Goal: Transaction & Acquisition: Download file/media

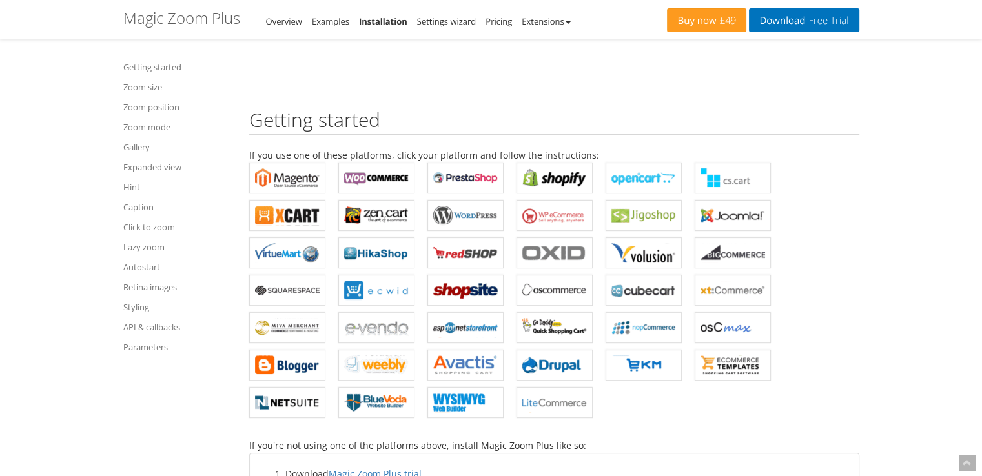
scroll to position [452, 0]
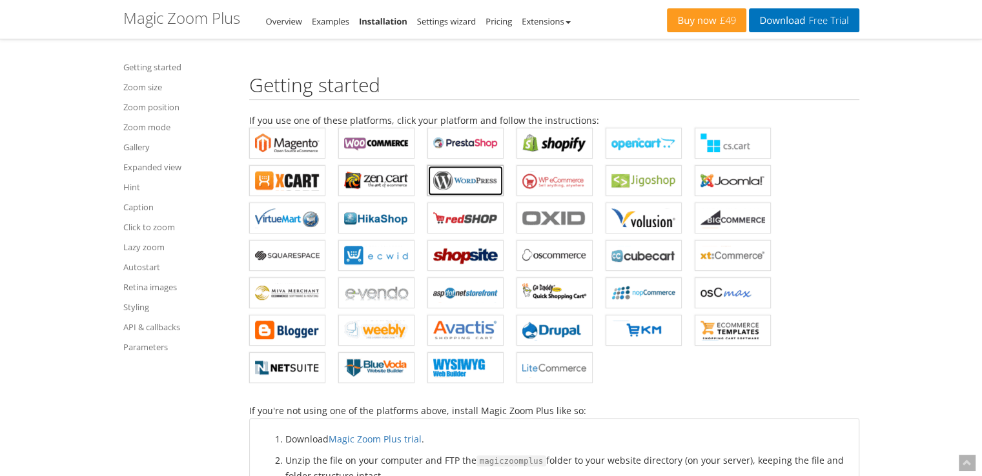
click at [468, 190] on link "Magic Zoom Plus for WordPress" at bounding box center [465, 180] width 76 height 31
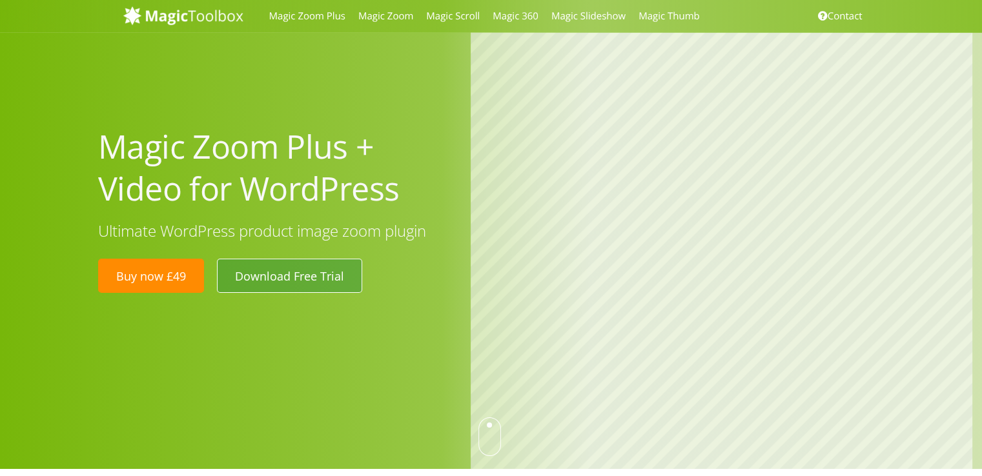
click at [318, 278] on link "Download Free Trial" at bounding box center [289, 276] width 145 height 34
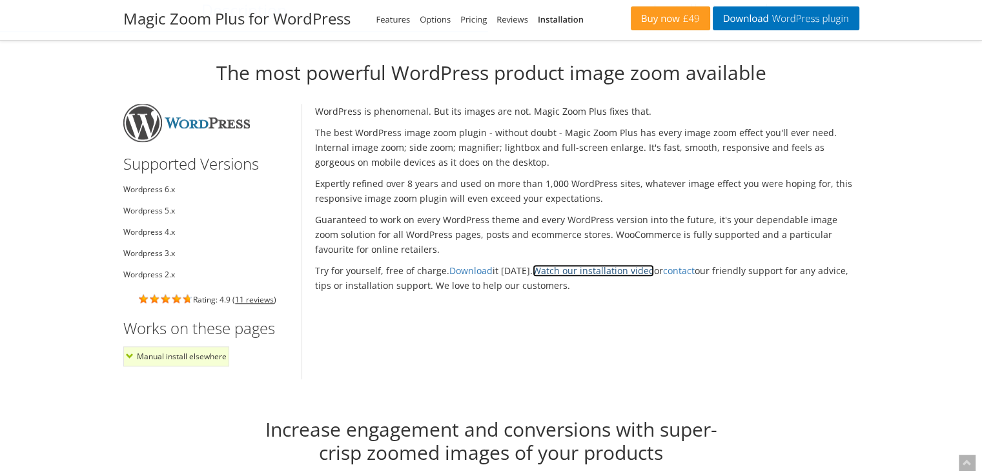
scroll to position [1093, 0]
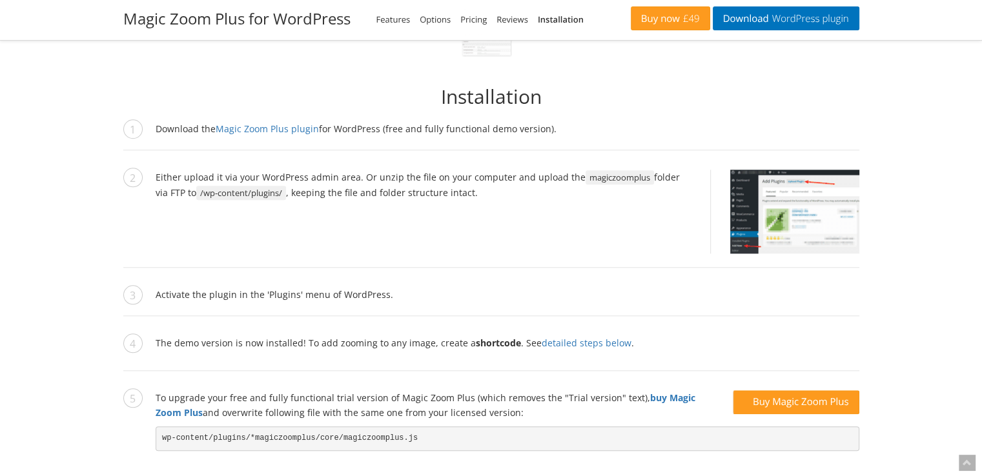
scroll to position [1208, 0]
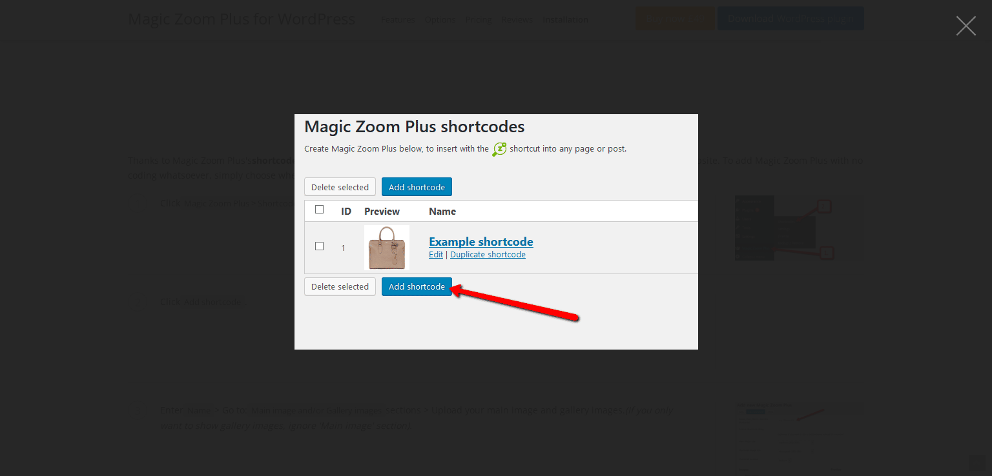
click at [85, 71] on figure at bounding box center [496, 232] width 992 height 438
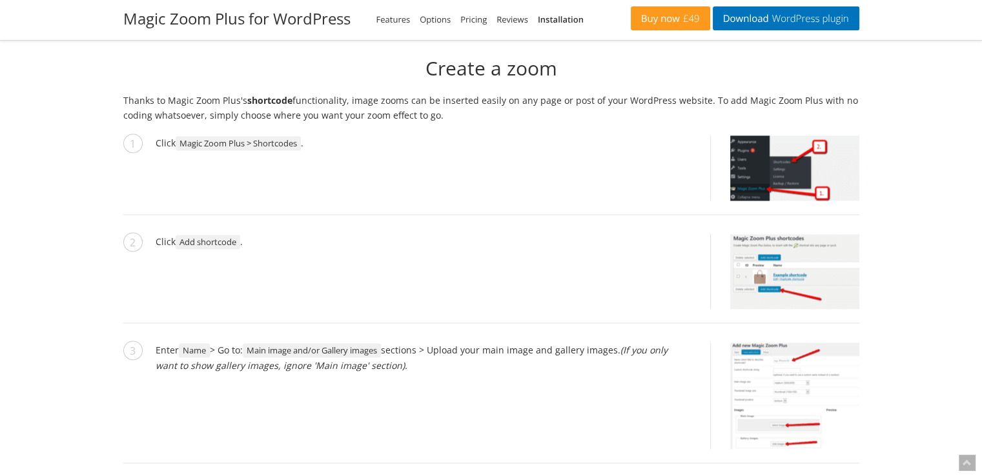
scroll to position [2023, 0]
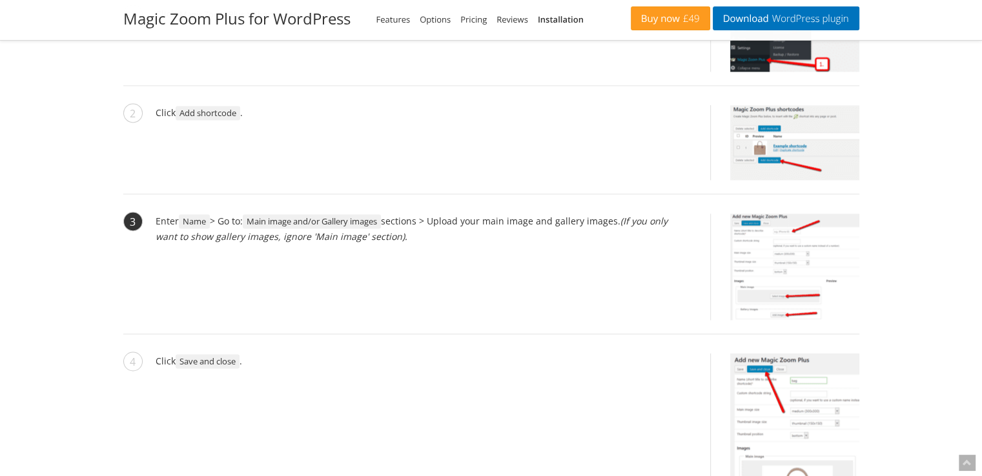
click at [800, 282] on img at bounding box center [794, 267] width 129 height 107
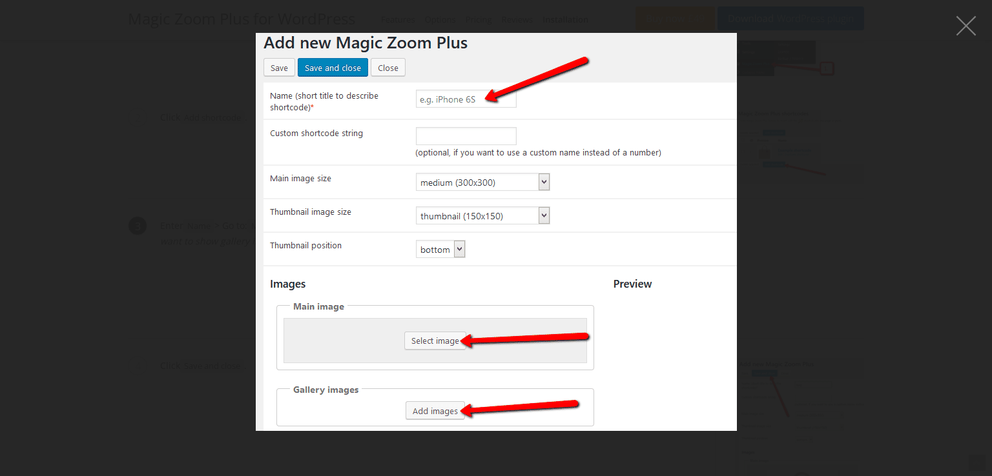
click at [795, 239] on figure at bounding box center [496, 232] width 992 height 438
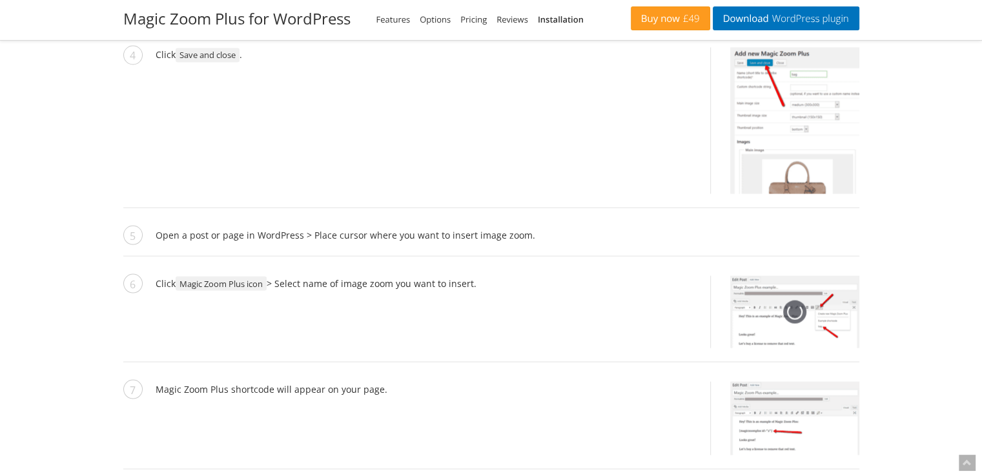
scroll to position [2410, 0]
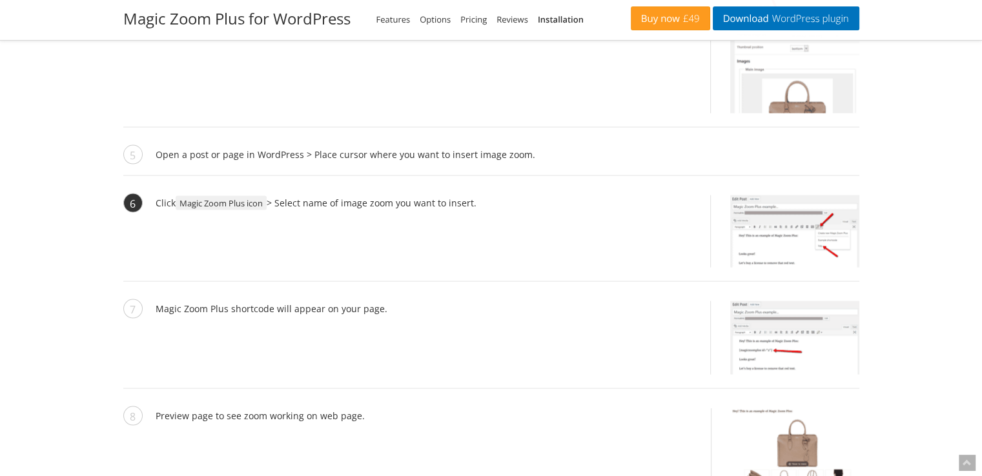
click at [796, 231] on img at bounding box center [794, 231] width 129 height 72
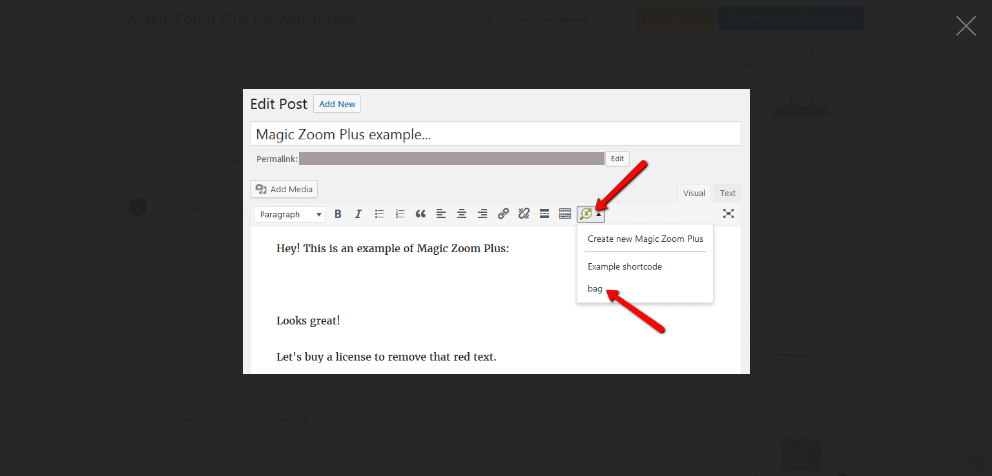
click at [715, 231] on img at bounding box center [496, 231] width 507 height 285
click at [967, 22] on button "button" at bounding box center [965, 25] width 39 height 39
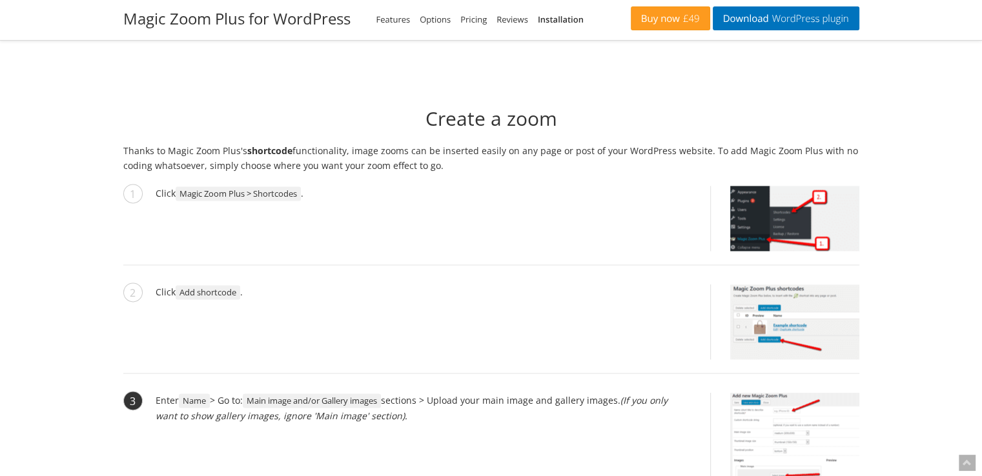
scroll to position [1829, 0]
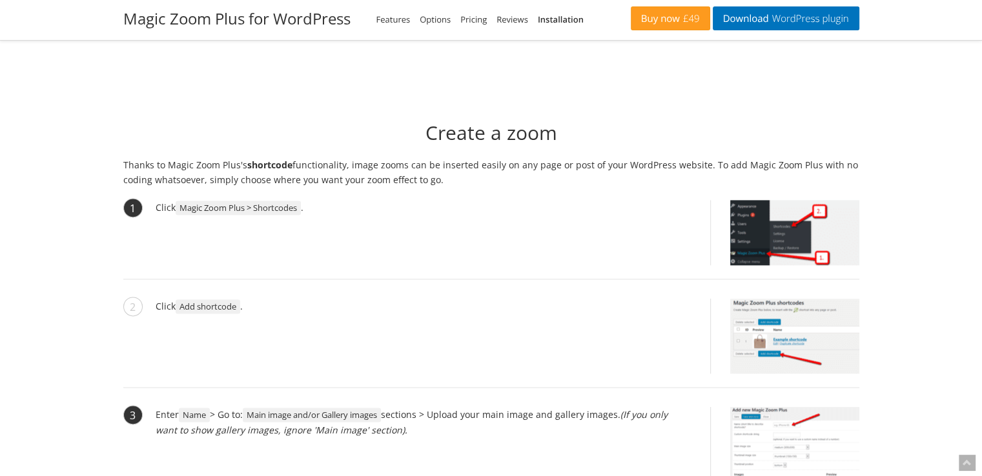
click at [842, 225] on img at bounding box center [794, 232] width 129 height 65
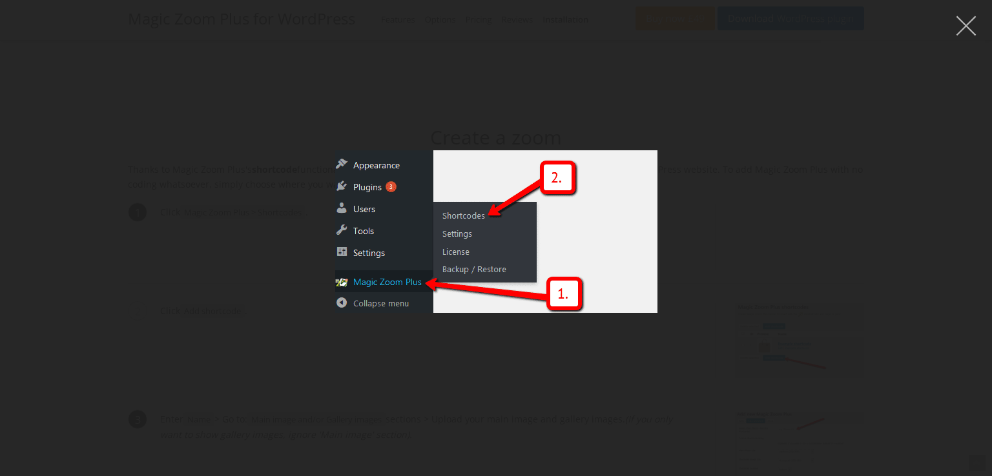
click at [961, 32] on button "button" at bounding box center [965, 25] width 39 height 39
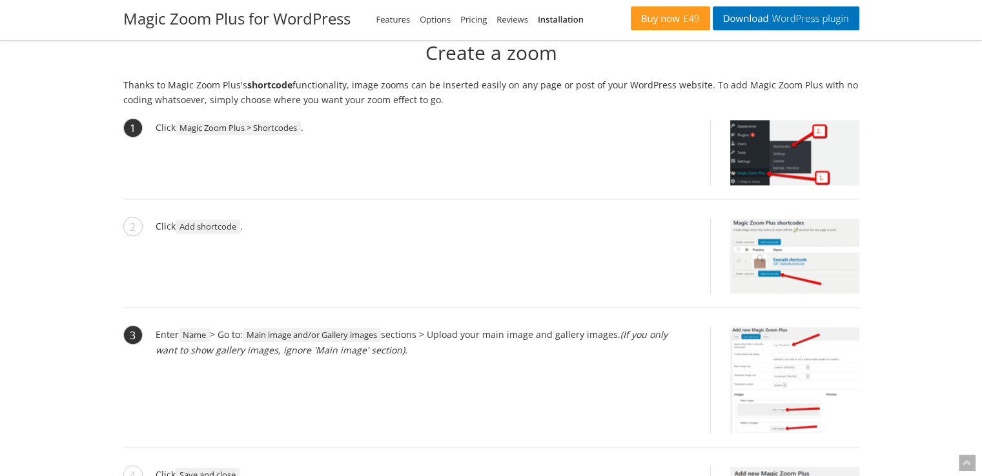
scroll to position [1959, 0]
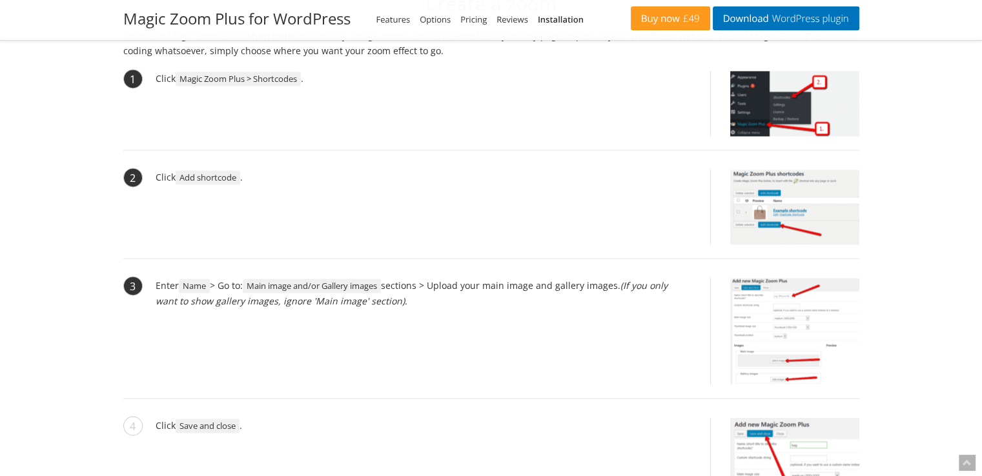
click at [831, 203] on img at bounding box center [794, 207] width 129 height 75
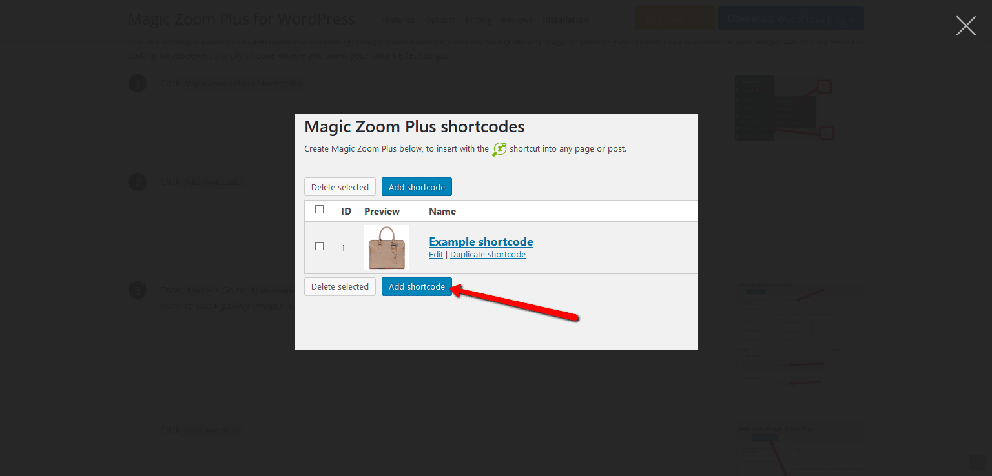
click at [968, 27] on button "button" at bounding box center [965, 25] width 39 height 39
